Goal: Task Accomplishment & Management: Use online tool/utility

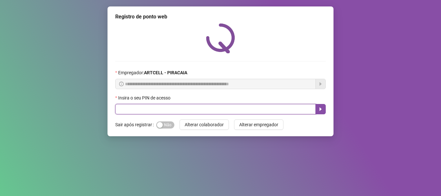
click at [147, 111] on input "text" at bounding box center [215, 109] width 200 height 10
type input "*****"
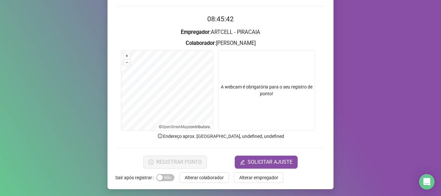
scroll to position [56, 0]
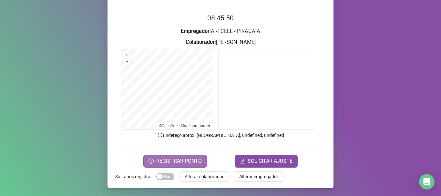
click at [161, 160] on span "REGISTRAR PONTO" at bounding box center [178, 161] width 45 height 8
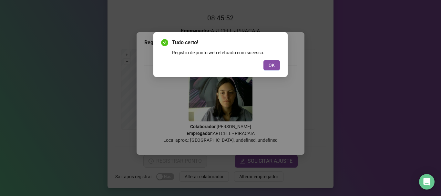
click at [280, 65] on div "Tudo certo! Registro de ponto web efetuado com sucesso. OK" at bounding box center [220, 54] width 134 height 45
click at [276, 64] on button "OK" at bounding box center [271, 65] width 16 height 10
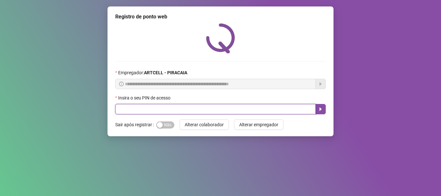
click at [192, 108] on input "text" at bounding box center [215, 109] width 200 height 10
type input "*****"
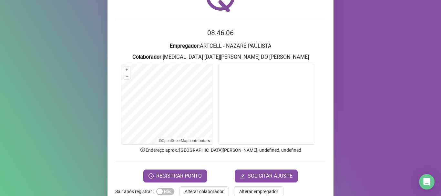
scroll to position [56, 0]
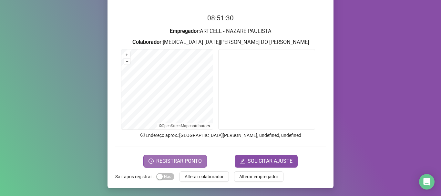
click at [177, 158] on span "REGISTRAR PONTO" at bounding box center [178, 161] width 45 height 8
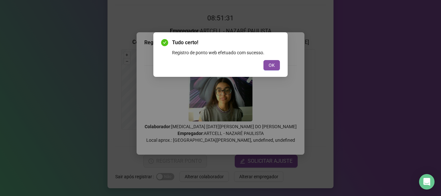
drag, startPoint x: 332, startPoint y: 92, endPoint x: 335, endPoint y: 92, distance: 3.2
click at [335, 92] on div "Tudo certo! Registro de ponto web efetuado com sucesso. OK" at bounding box center [220, 98] width 441 height 196
click at [268, 59] on div "Tudo certo! Registro de ponto web efetuado com sucesso. OK" at bounding box center [220, 55] width 119 height 32
click at [269, 67] on span "OK" at bounding box center [271, 65] width 6 height 7
